Goal: Check status: Check status

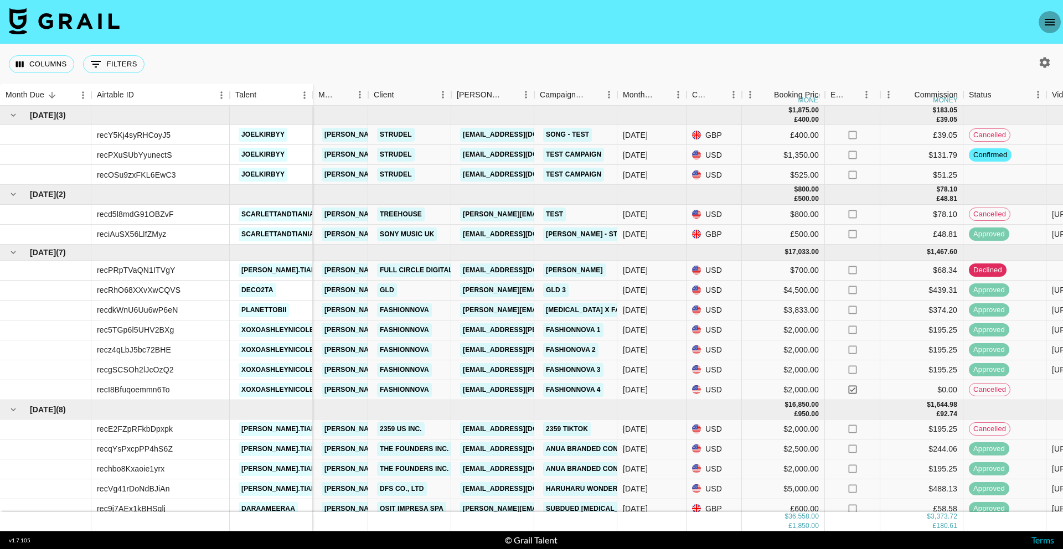
click at [1052, 26] on icon "open drawer" at bounding box center [1049, 22] width 13 height 13
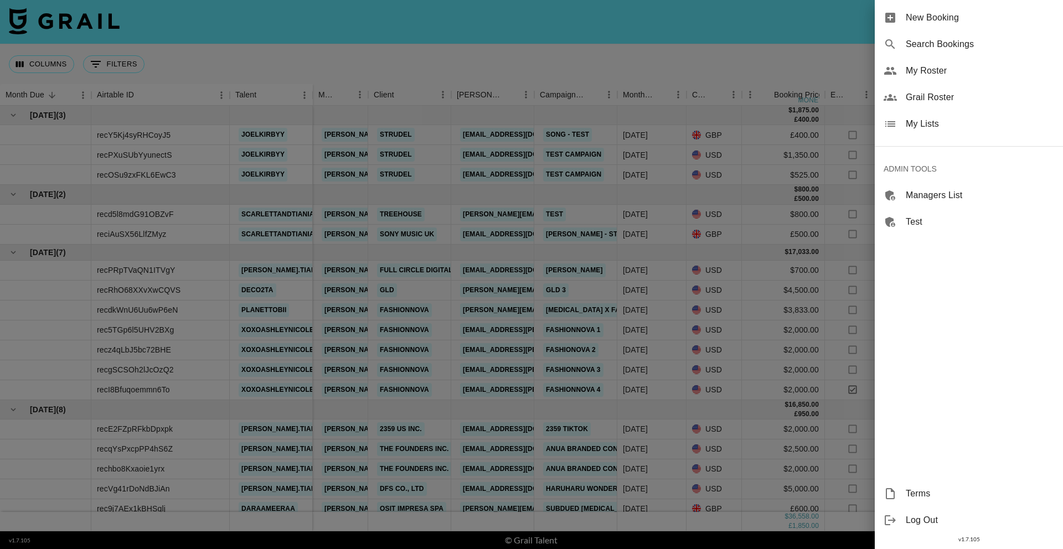
click at [966, 47] on span "Search Bookings" at bounding box center [980, 44] width 148 height 13
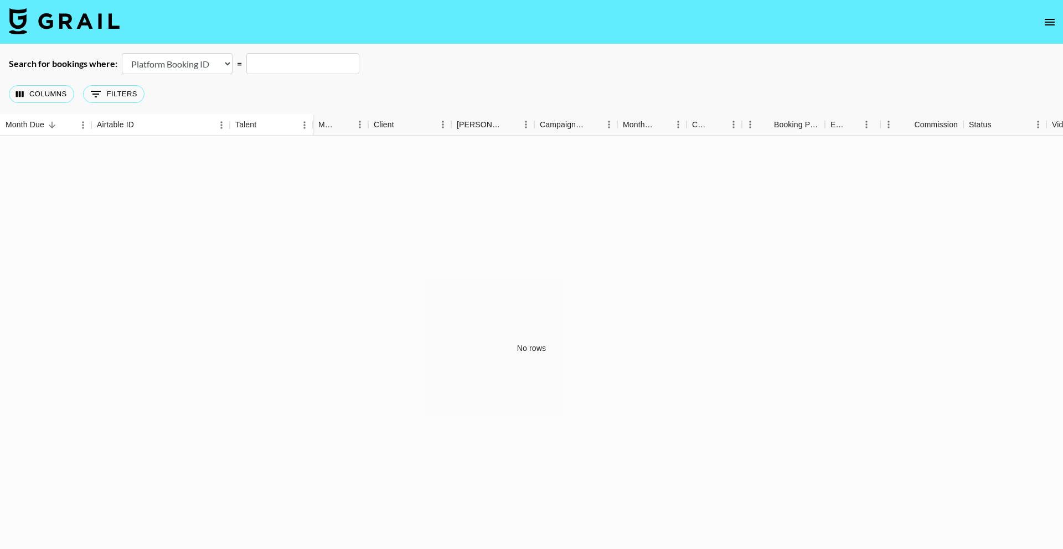
click at [197, 63] on select "Airtable Booking ID Platform Booking ID Platform Campaign ID" at bounding box center [177, 63] width 111 height 21
select select "airtableId"
click at [122, 53] on select "Airtable Booking ID Platform Booking ID Platform Campaign ID" at bounding box center [177, 63] width 111 height 21
click at [306, 66] on input "text" at bounding box center [302, 63] width 113 height 21
paste input "rec1dcx7kZeo1tYtH"
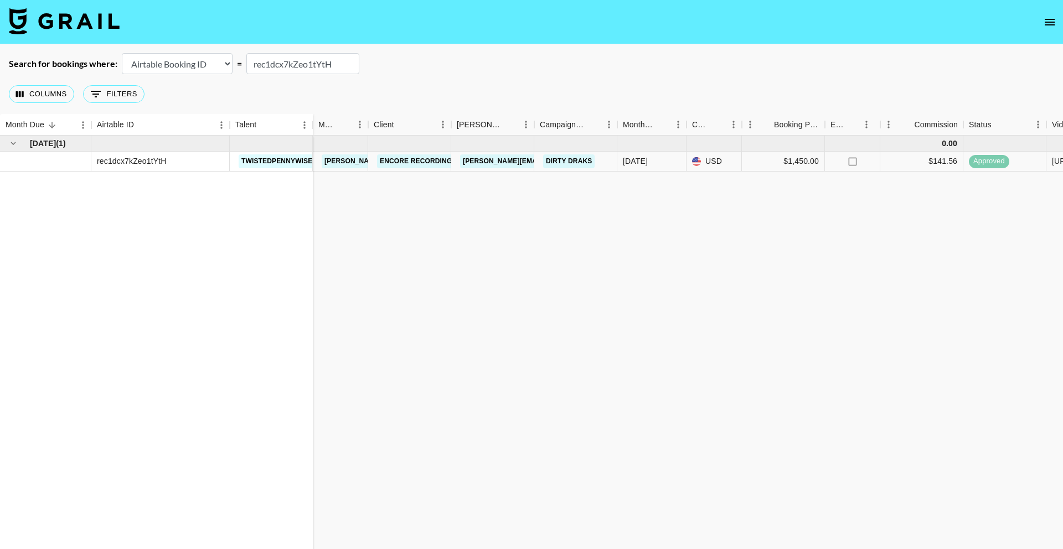
type input "rec1dcx7kZeo1tYtH"
click at [410, 162] on link "Encore recordings" at bounding box center [418, 161] width 83 height 14
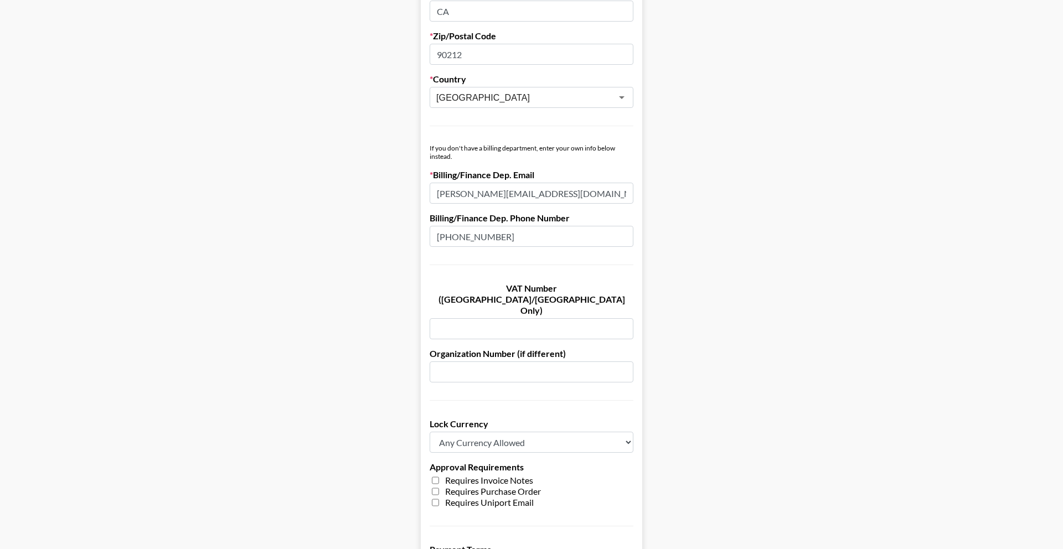
scroll to position [716, 0]
